Goal: Task Accomplishment & Management: Manage account settings

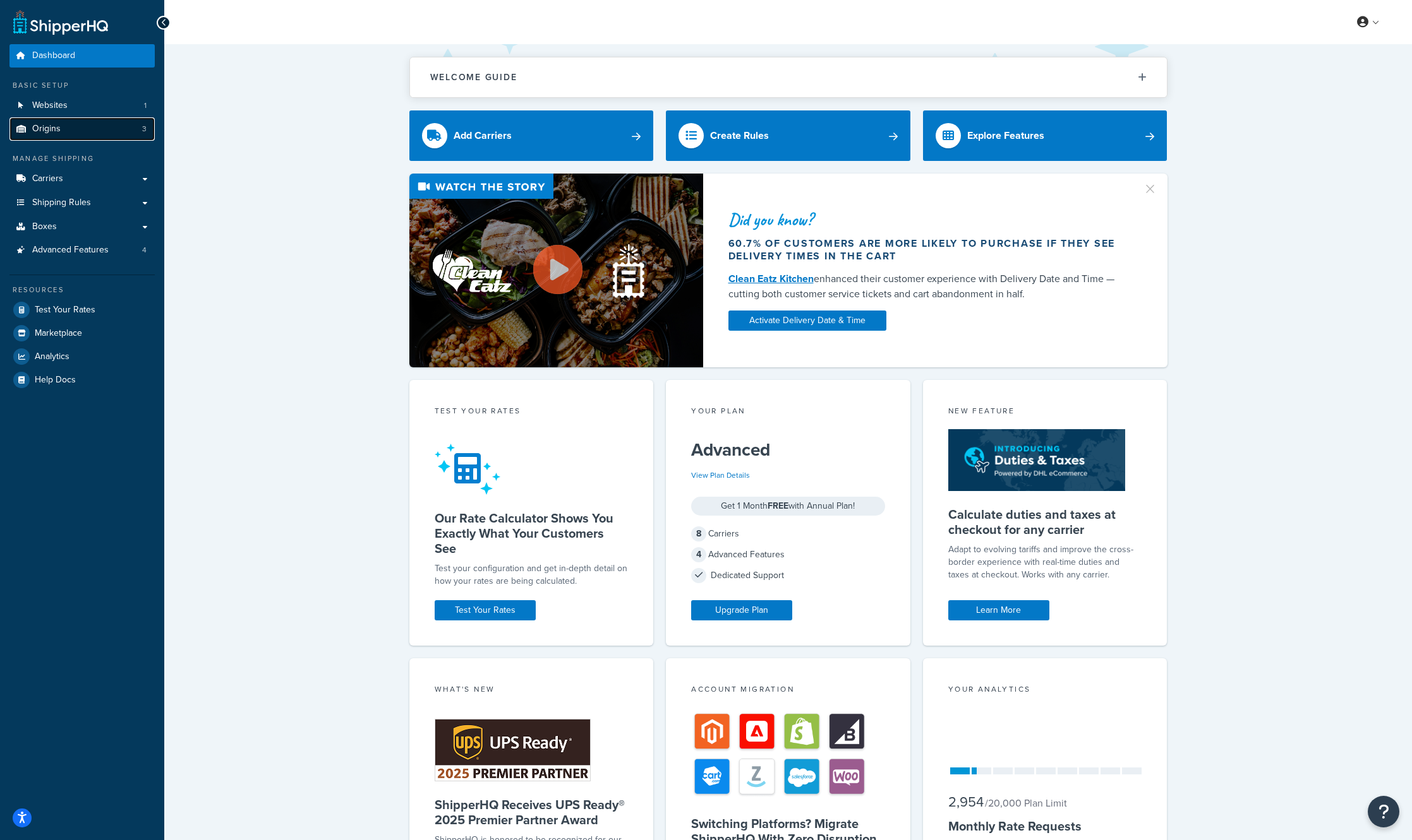
click at [87, 127] on link "Origins 3" at bounding box center [82, 129] width 145 height 24
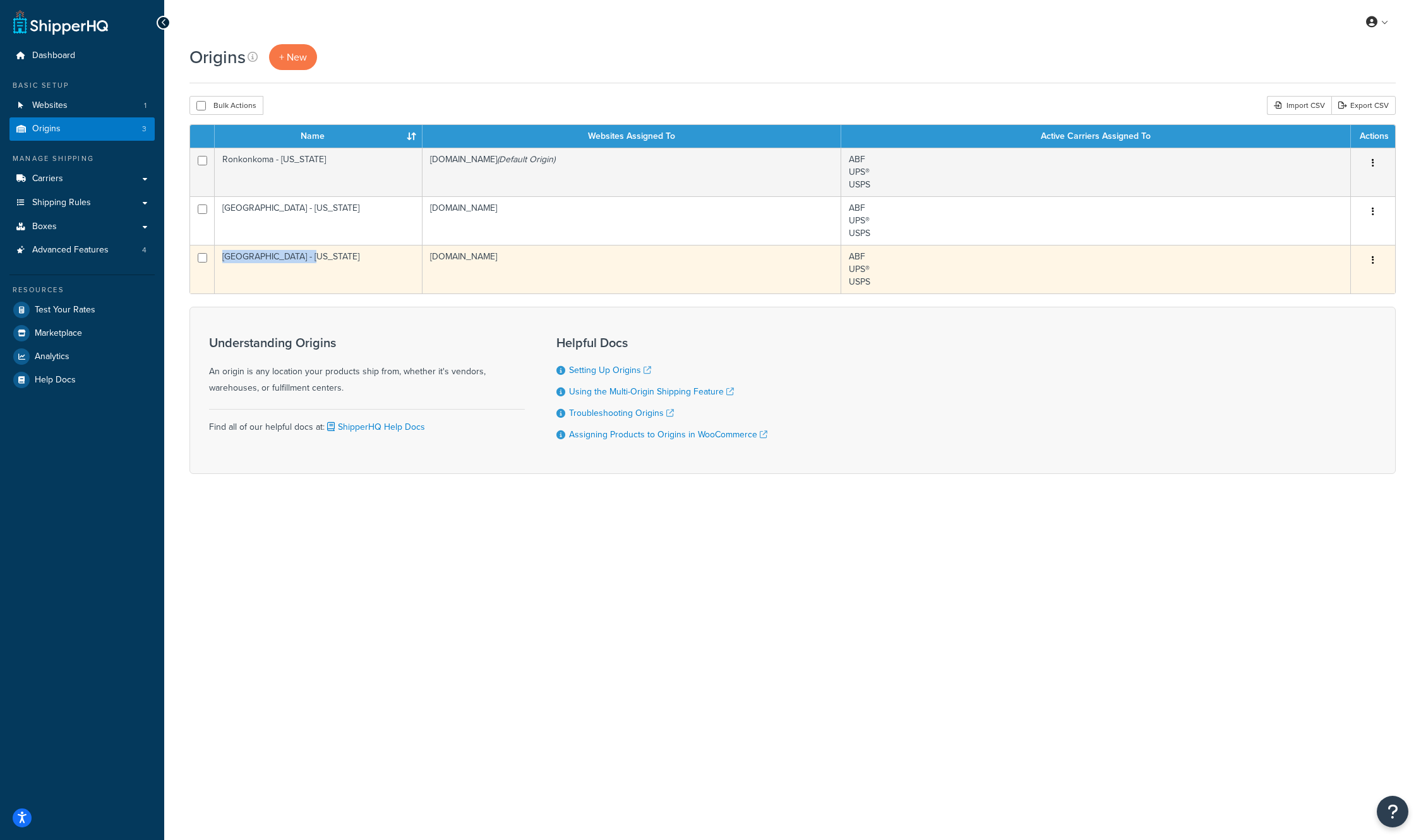
drag, startPoint x: 322, startPoint y: 259, endPoint x: 223, endPoint y: 259, distance: 99.0
click at [223, 259] on td "Grand Prairie - Texas" at bounding box center [318, 269] width 208 height 49
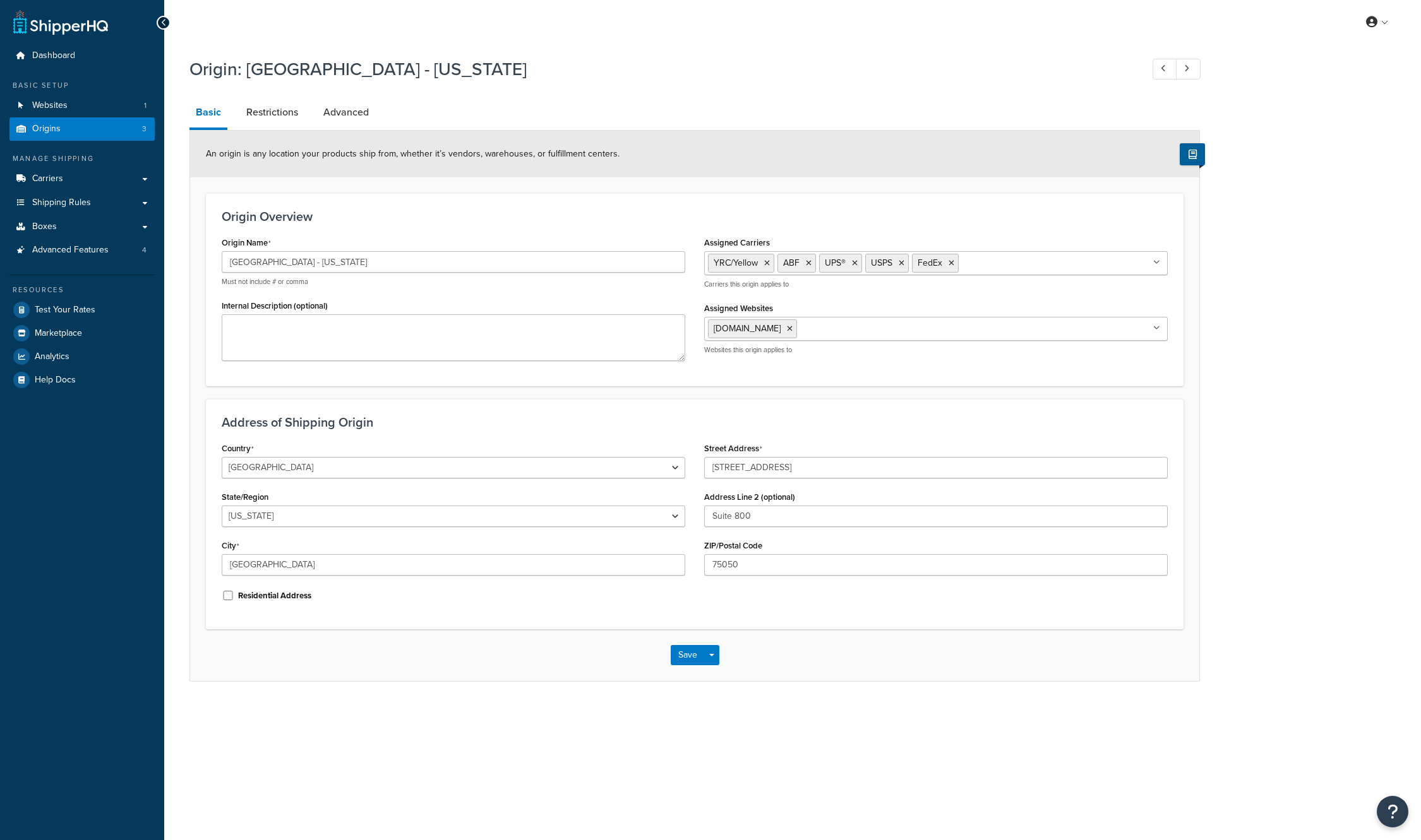
select select "43"
click at [344, 265] on input "Grand Prairie - Texas" at bounding box center [453, 262] width 464 height 21
click at [108, 211] on link "Shipping Rules" at bounding box center [82, 203] width 145 height 24
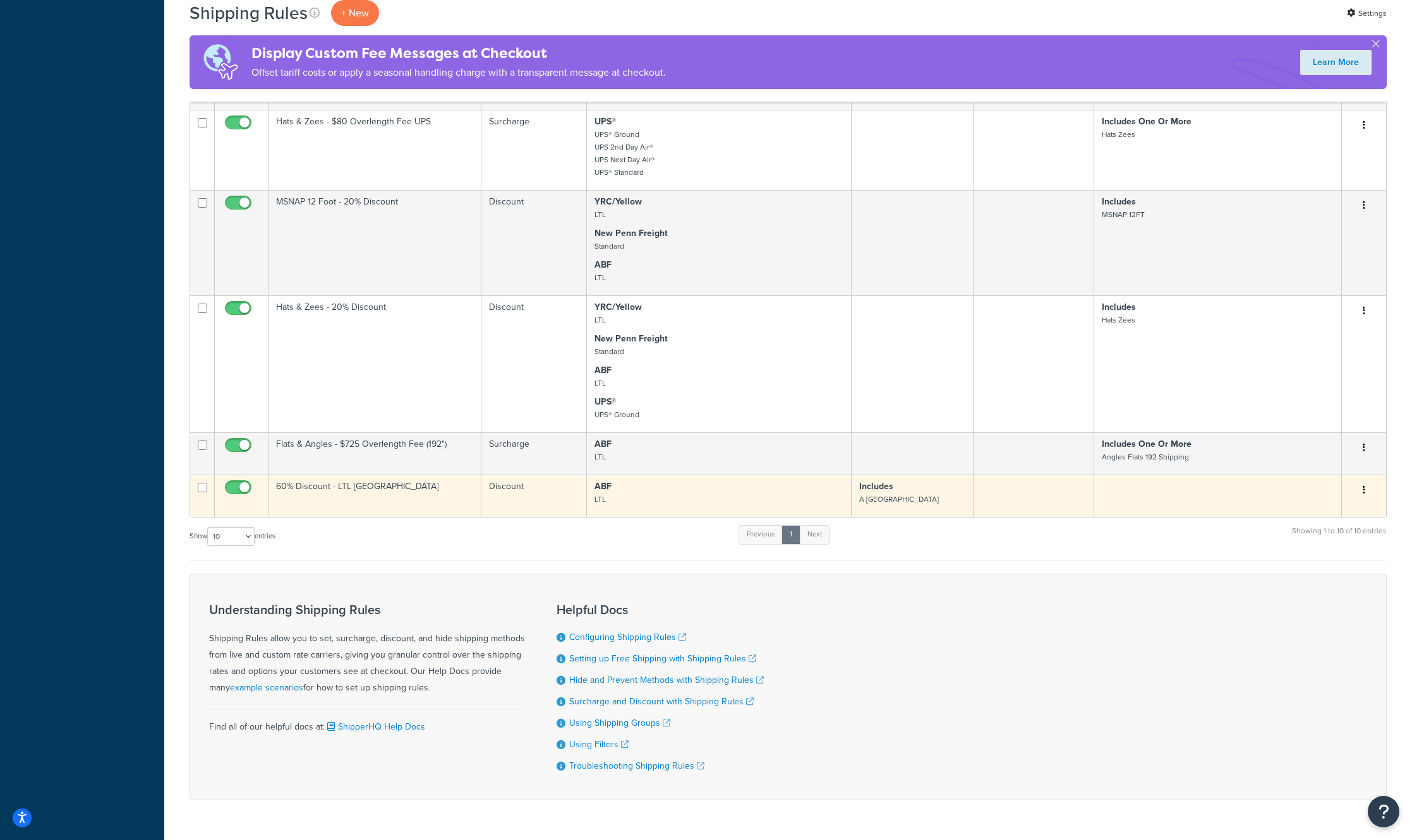
click at [1221, 505] on td at bounding box center [1217, 496] width 248 height 42
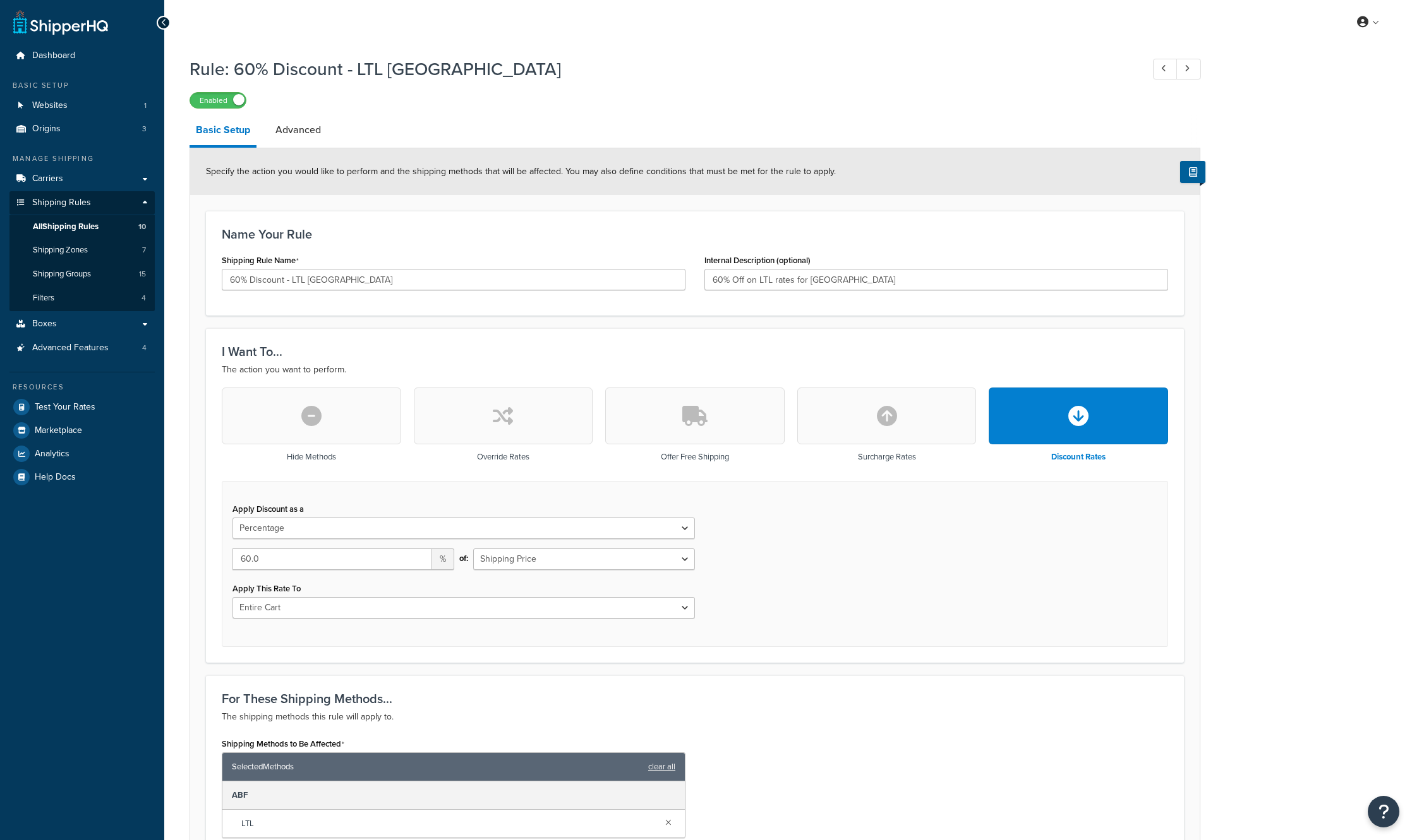
select select "PERCENTAGE"
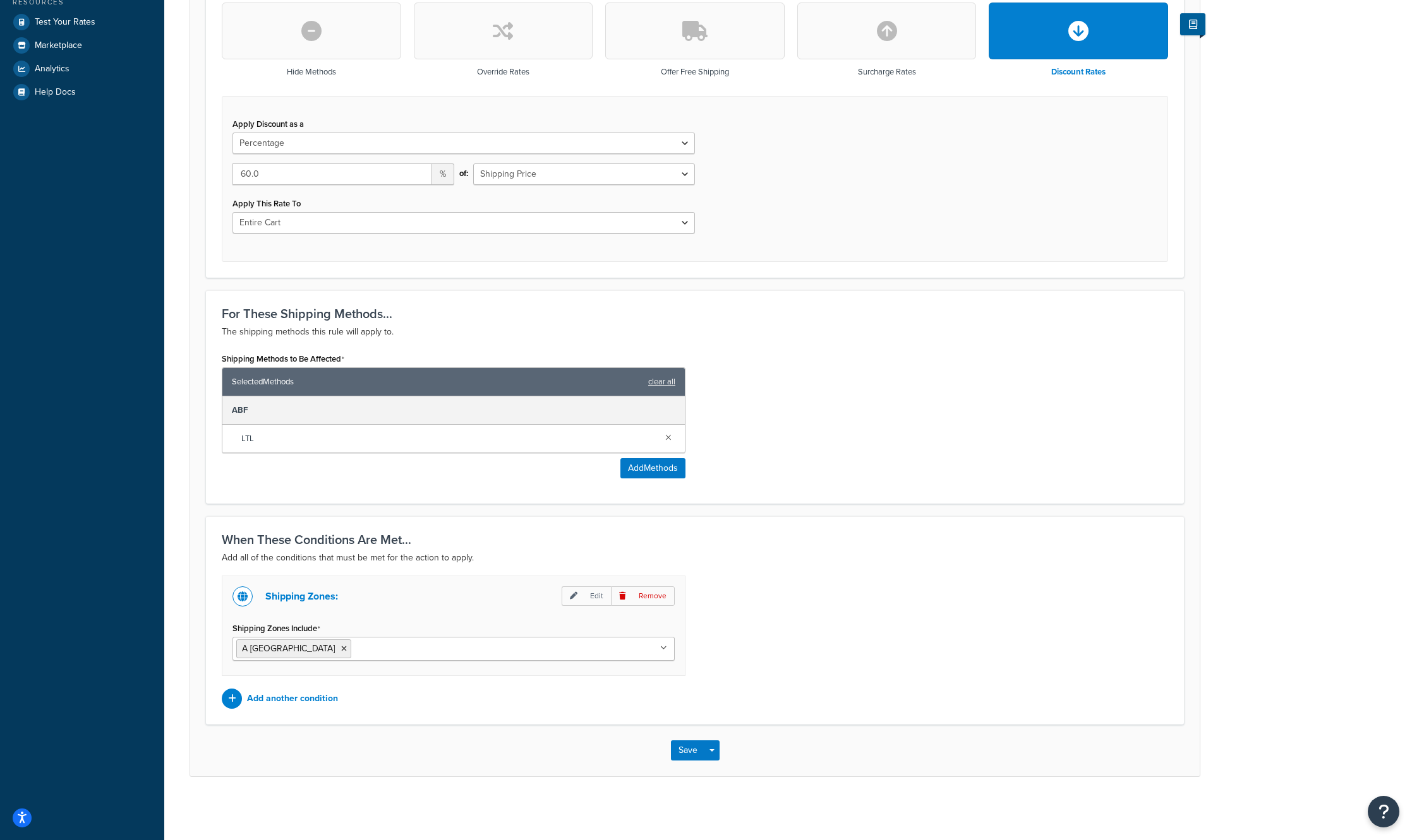
scroll to position [70, 0]
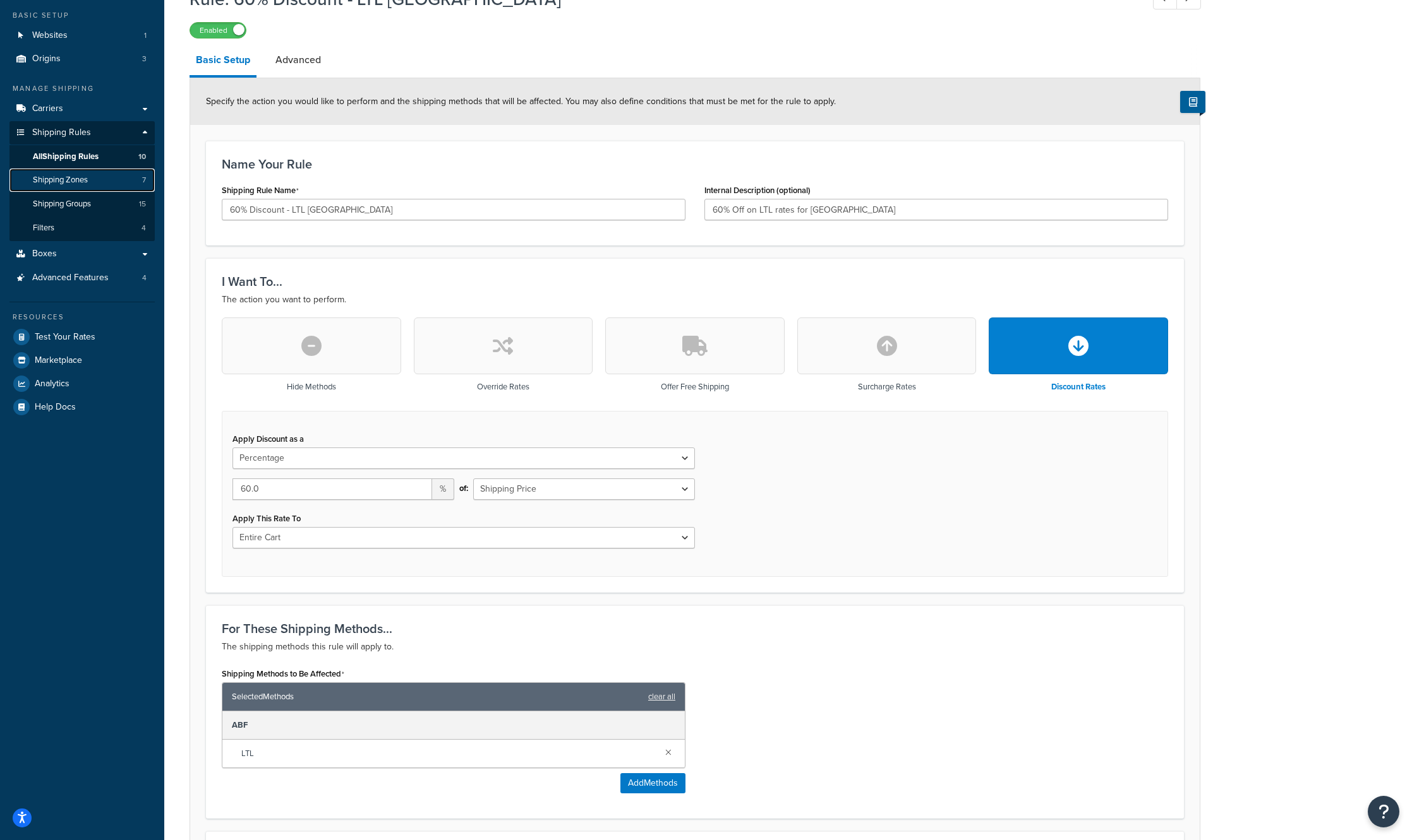
click at [100, 176] on link "Shipping Zones 7" at bounding box center [82, 180] width 145 height 24
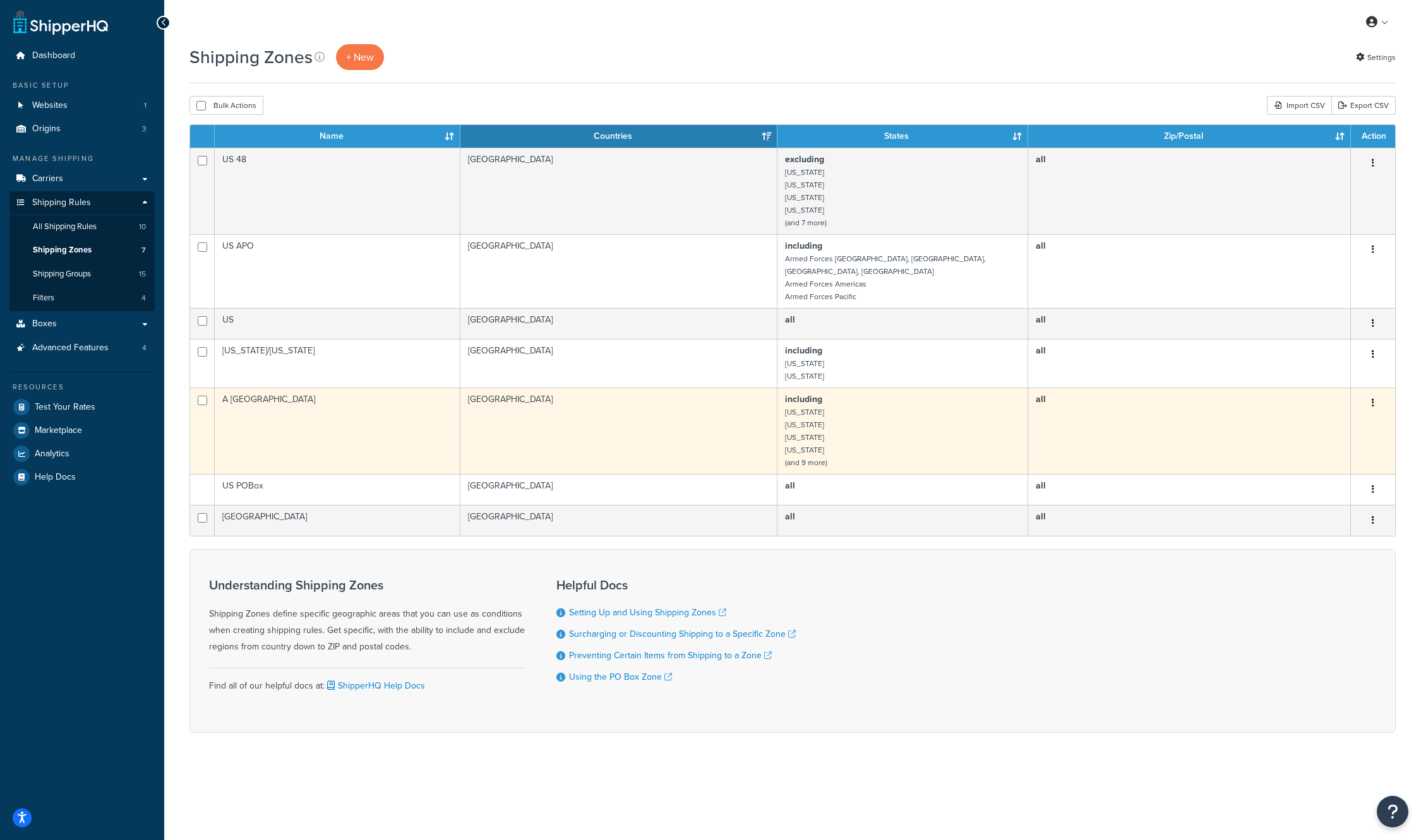
click at [1230, 427] on td "all" at bounding box center [1189, 431] width 322 height 87
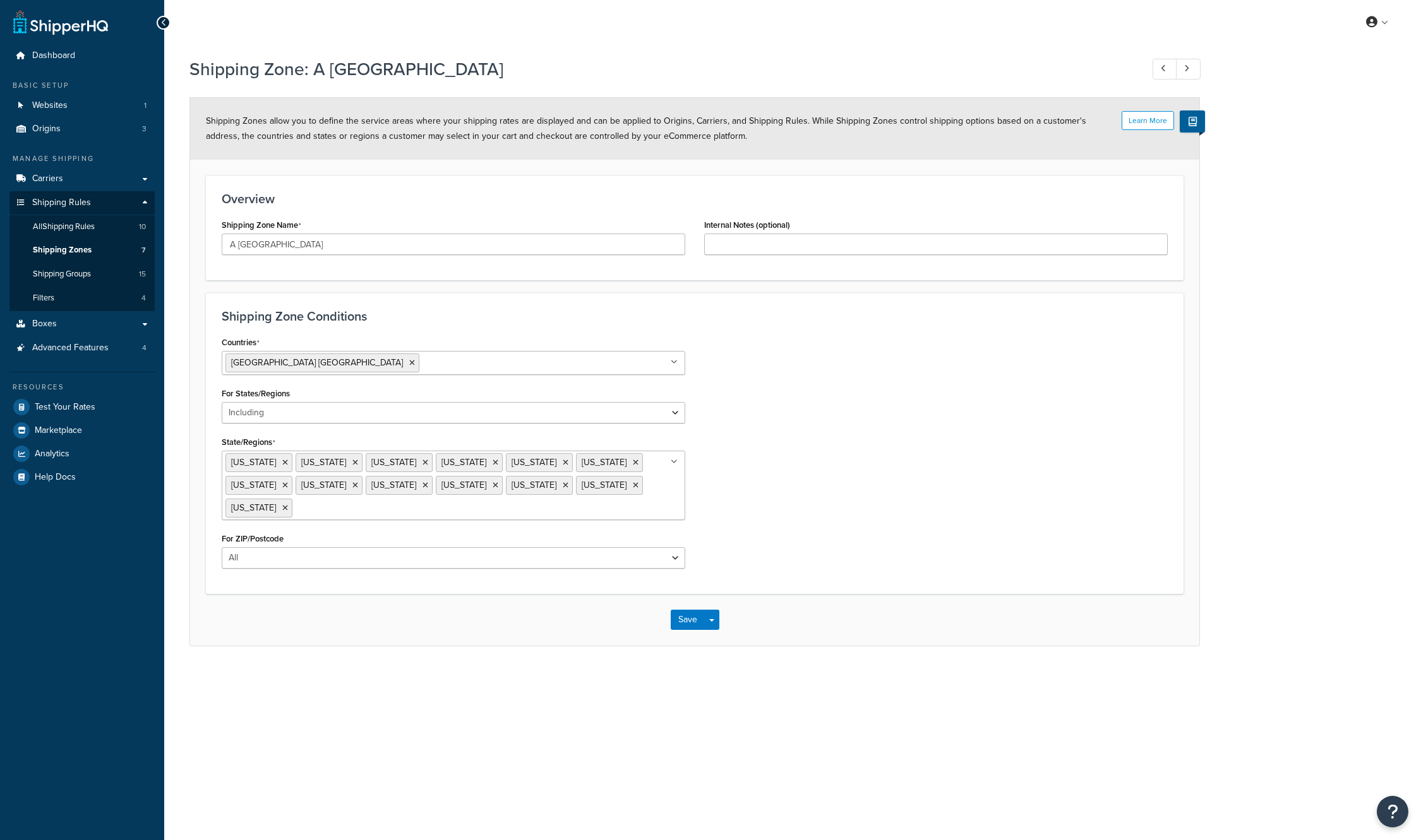
select select "including"
